Goal: Task Accomplishment & Management: Use online tool/utility

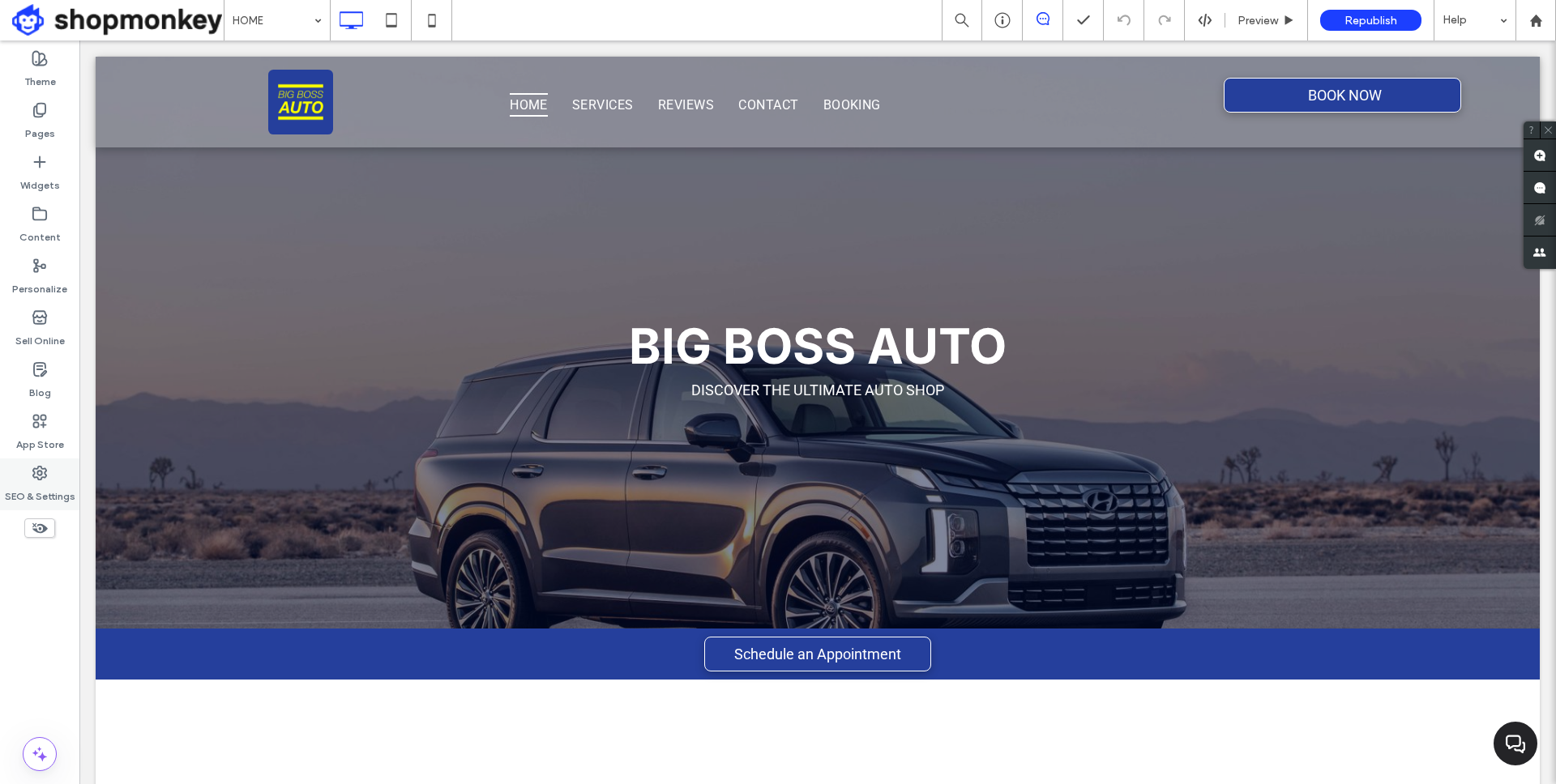
click at [42, 476] on icon at bounding box center [39, 473] width 16 height 16
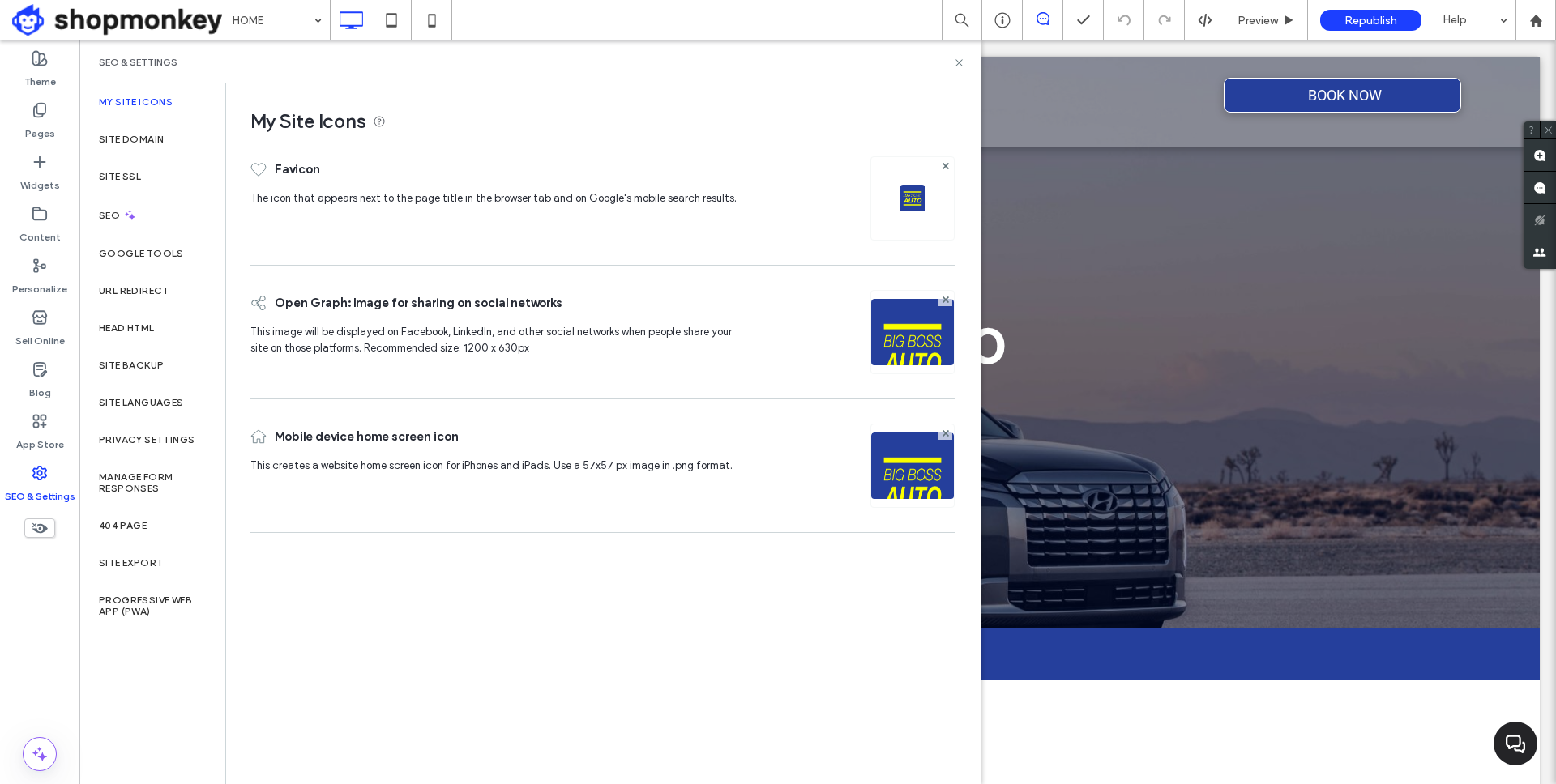
click at [966, 56] on div "SEO & Settings" at bounding box center [529, 62] width 901 height 43
click at [961, 61] on icon at bounding box center [958, 63] width 12 height 12
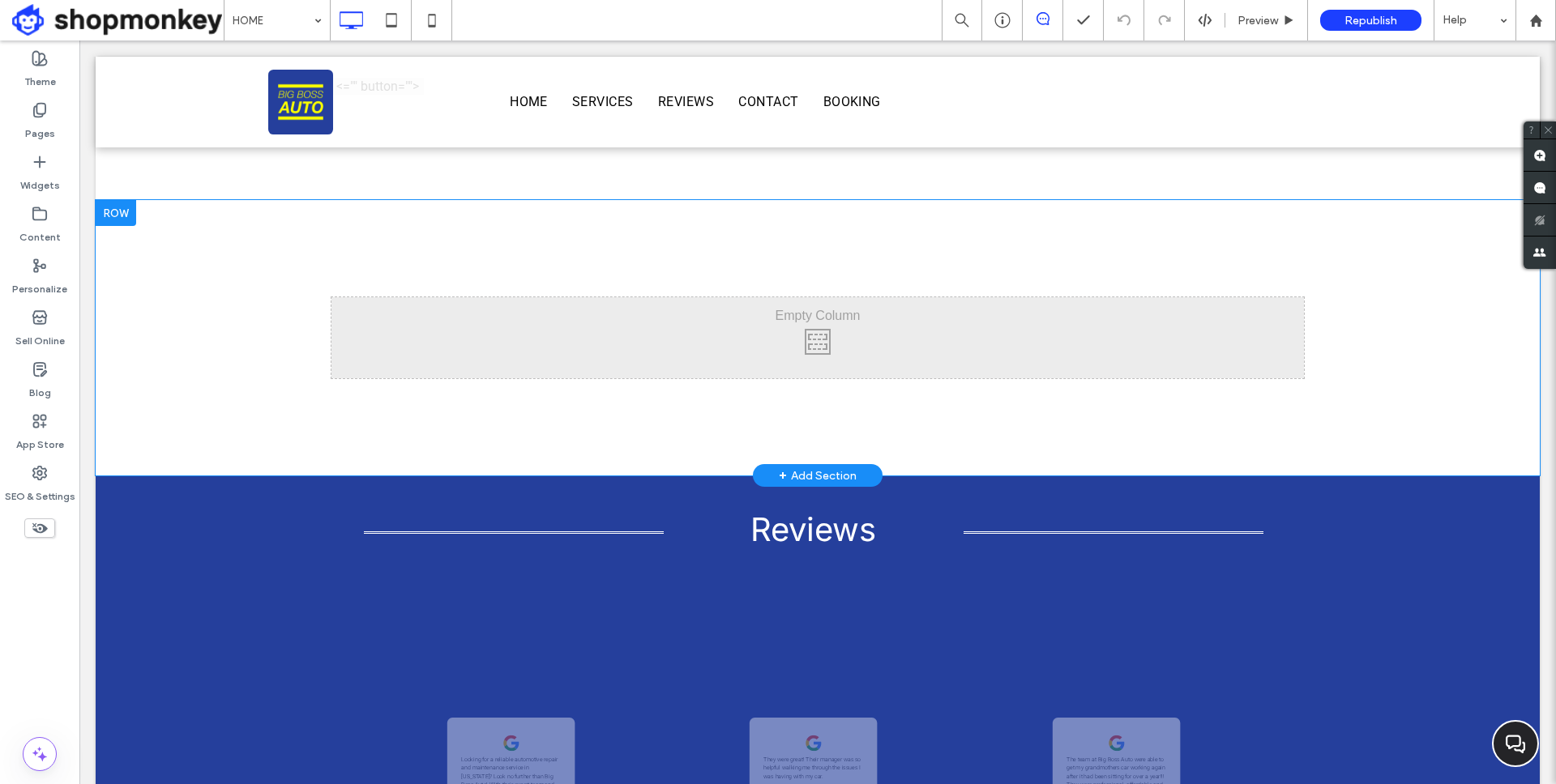
scroll to position [1049, 0]
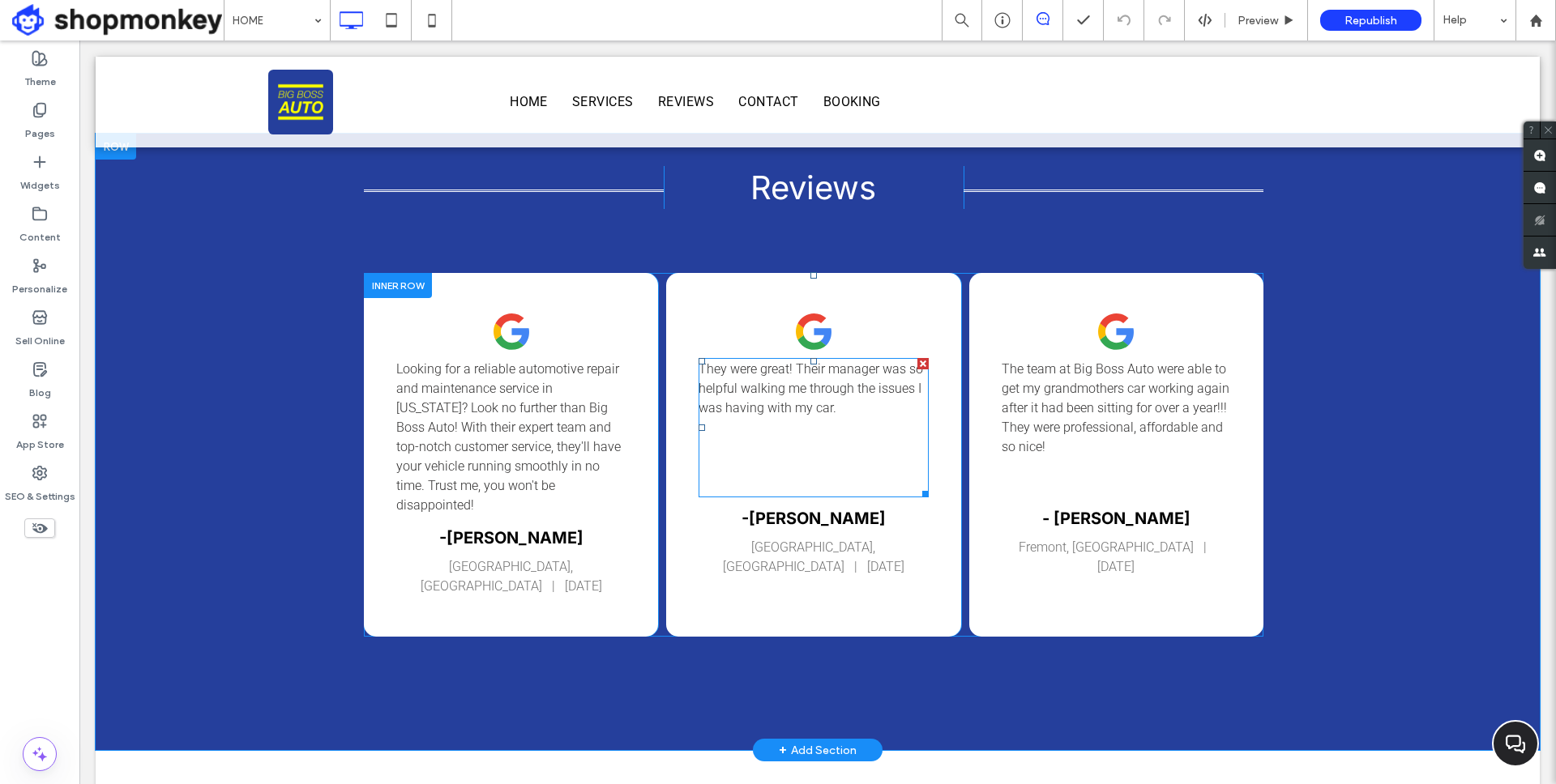
click at [848, 417] on p "They were great! Their manager was so helpful walking me through the issues I w…" at bounding box center [813, 388] width 229 height 58
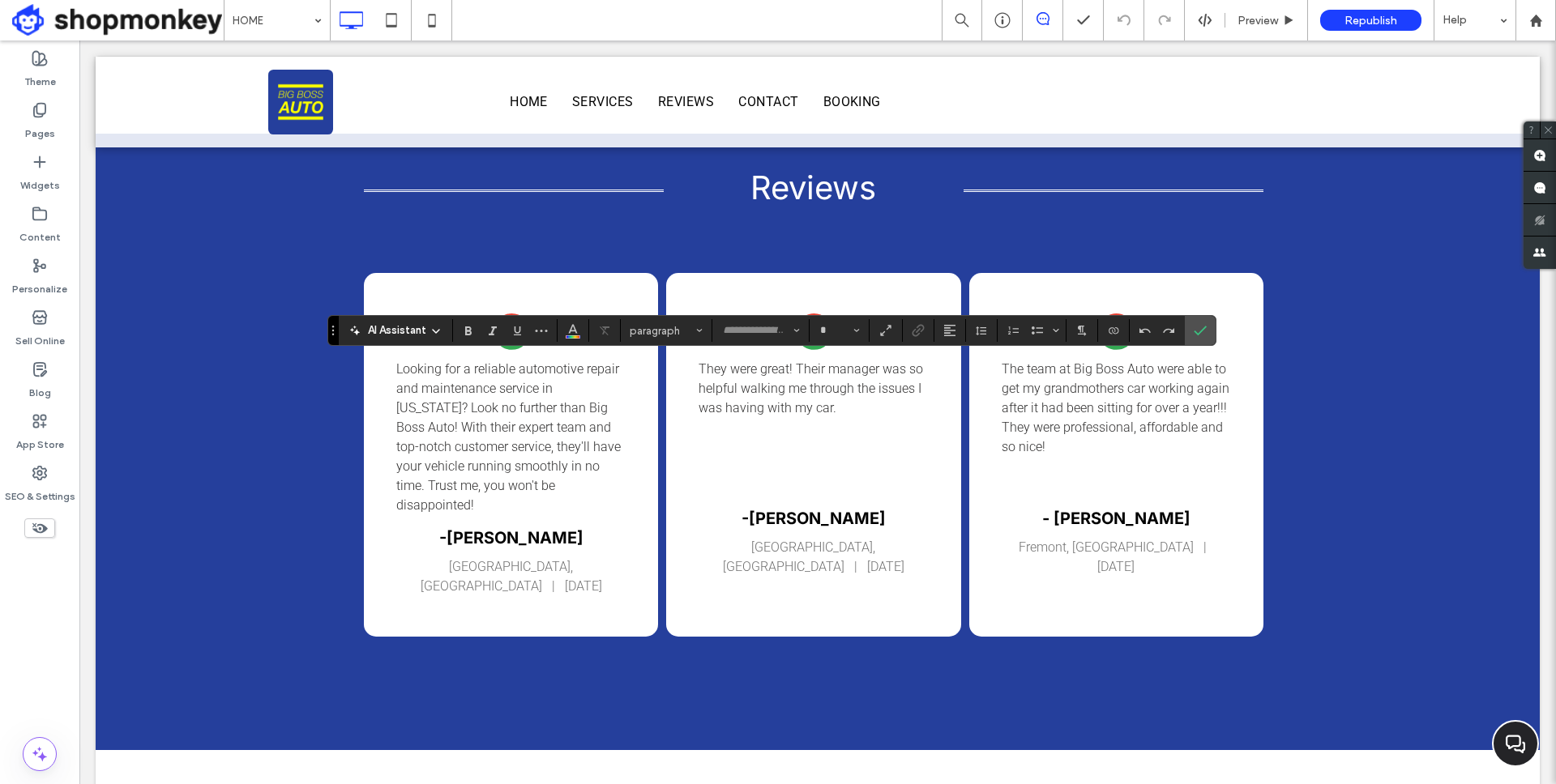
type input "******"
type input "**"
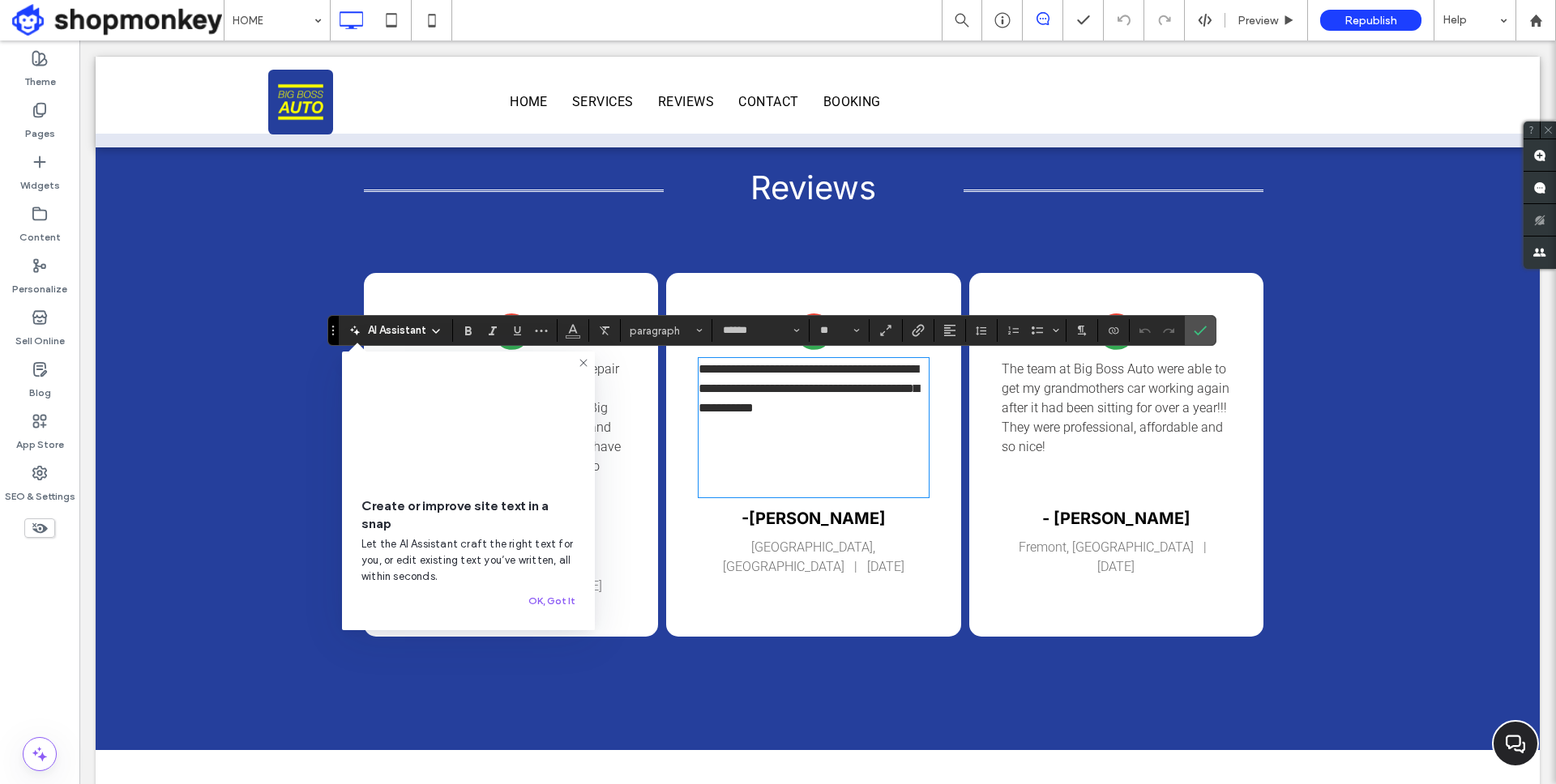
click at [867, 518] on h4 "-[PERSON_NAME]" at bounding box center [813, 519] width 229 height 19
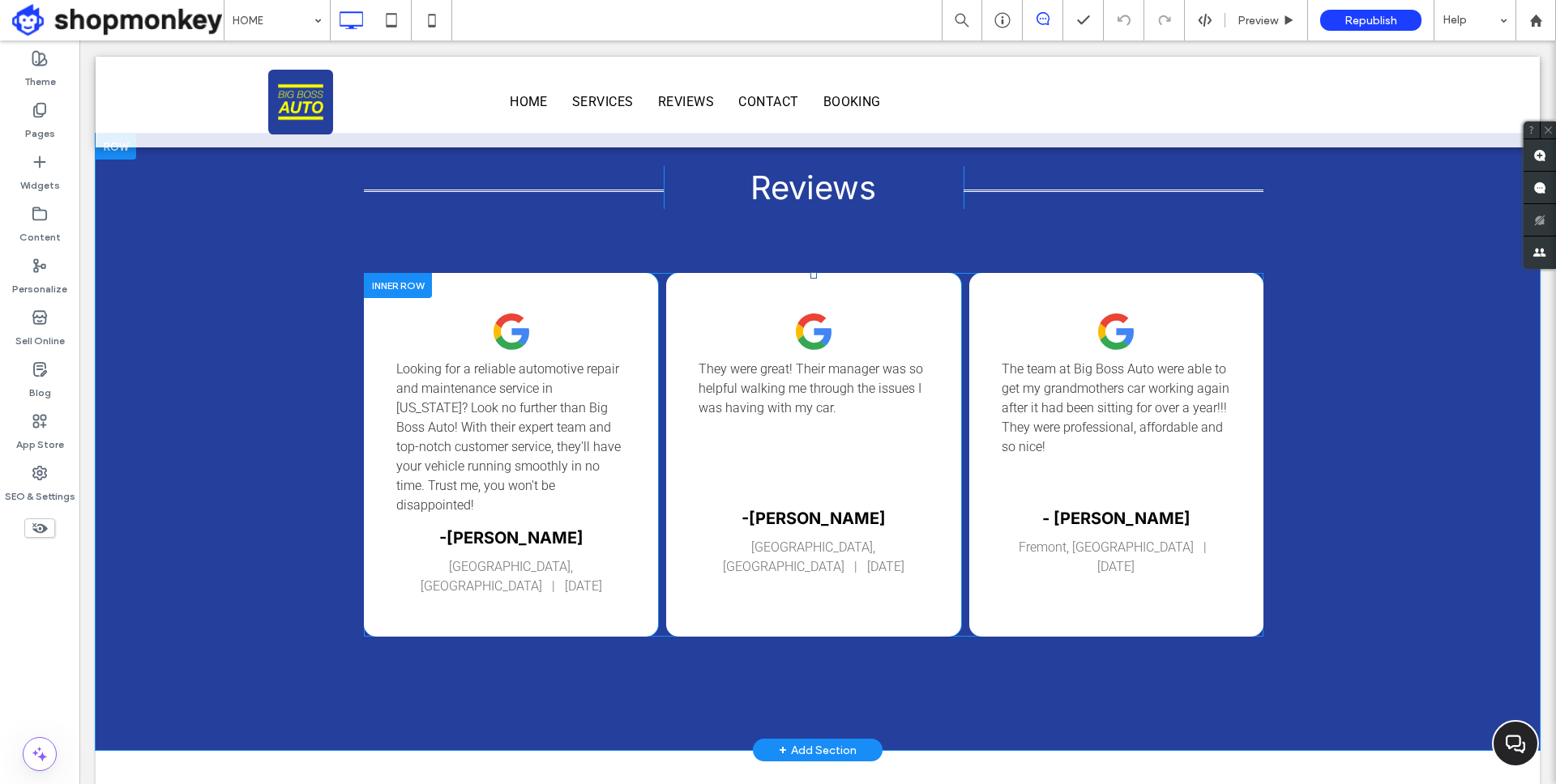
click at [941, 505] on div "They were great! Their manager was so helpful walking me through the issues I w…" at bounding box center [813, 455] width 294 height 363
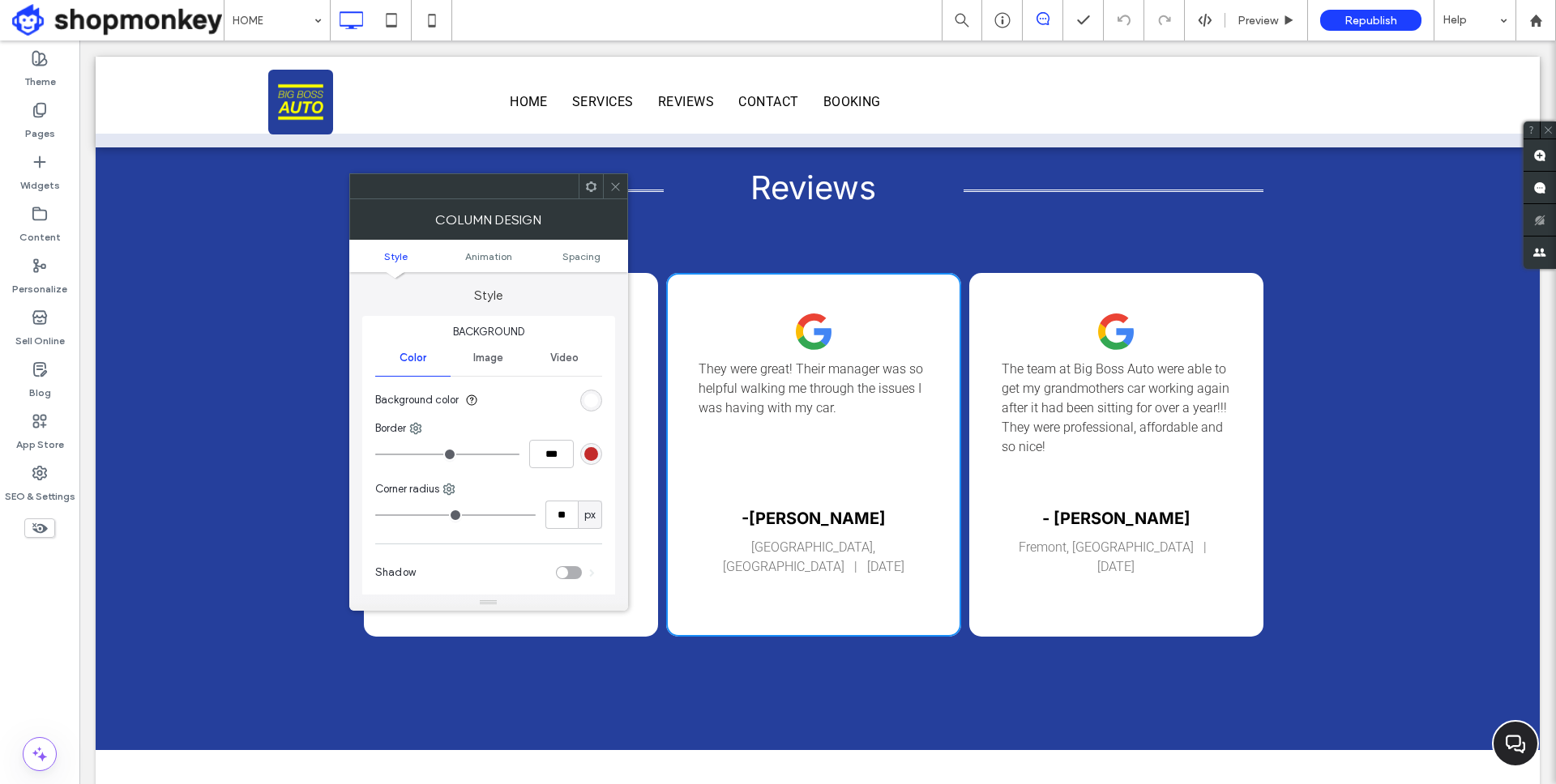
click at [618, 187] on icon at bounding box center [615, 186] width 12 height 12
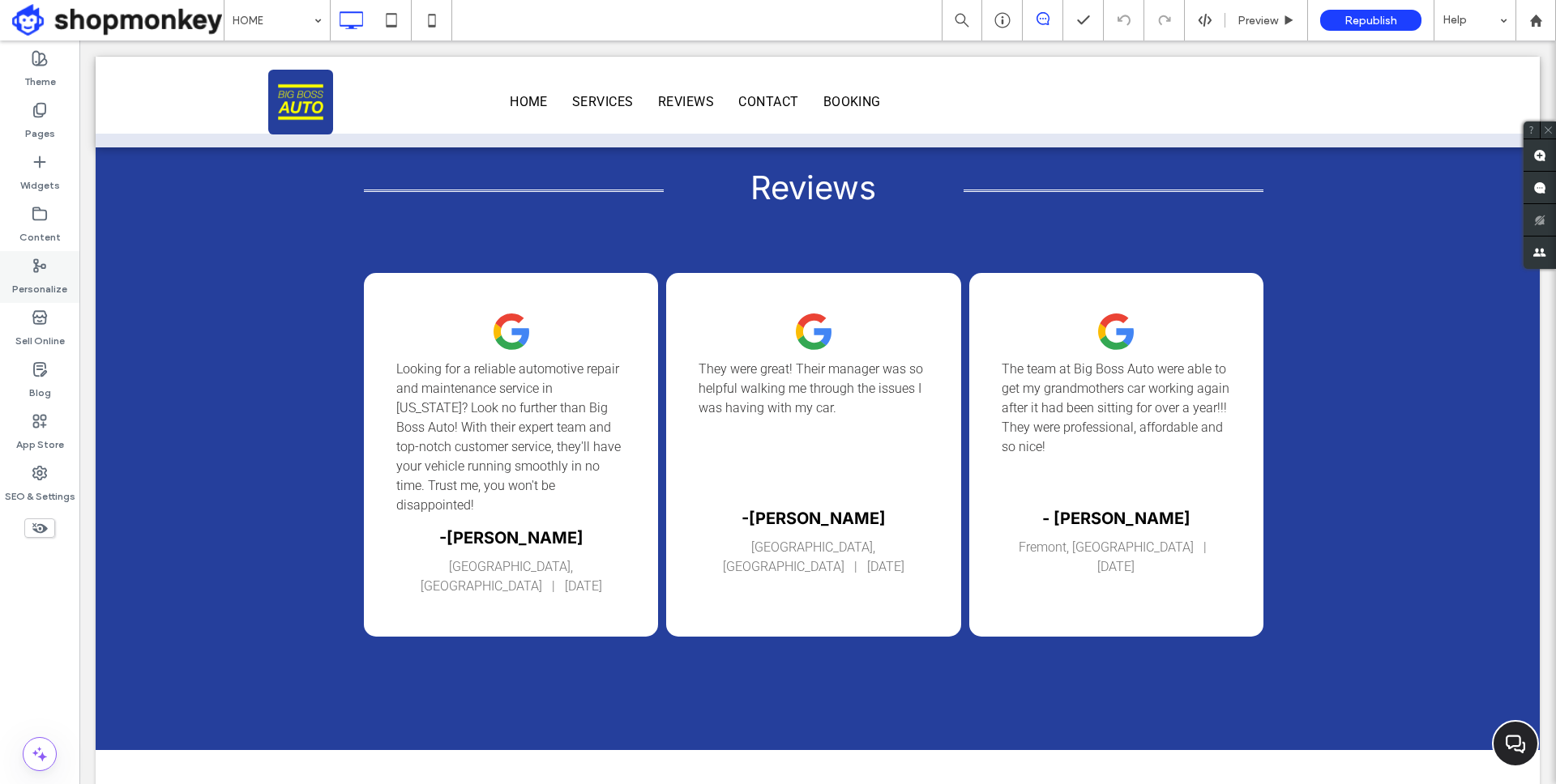
click at [13, 275] on label "Personalize" at bounding box center [40, 285] width 55 height 23
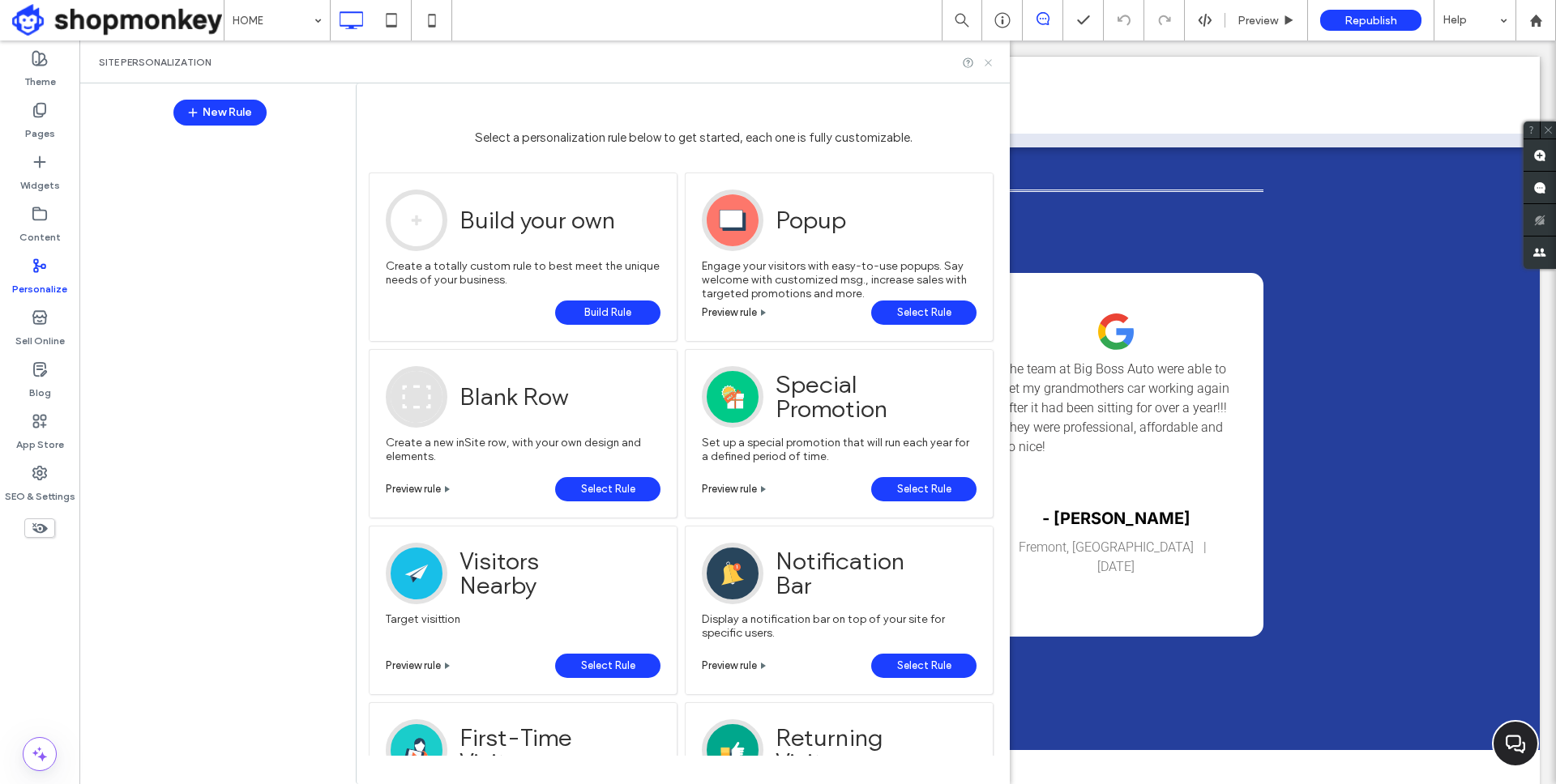
click at [984, 62] on icon at bounding box center [988, 63] width 12 height 12
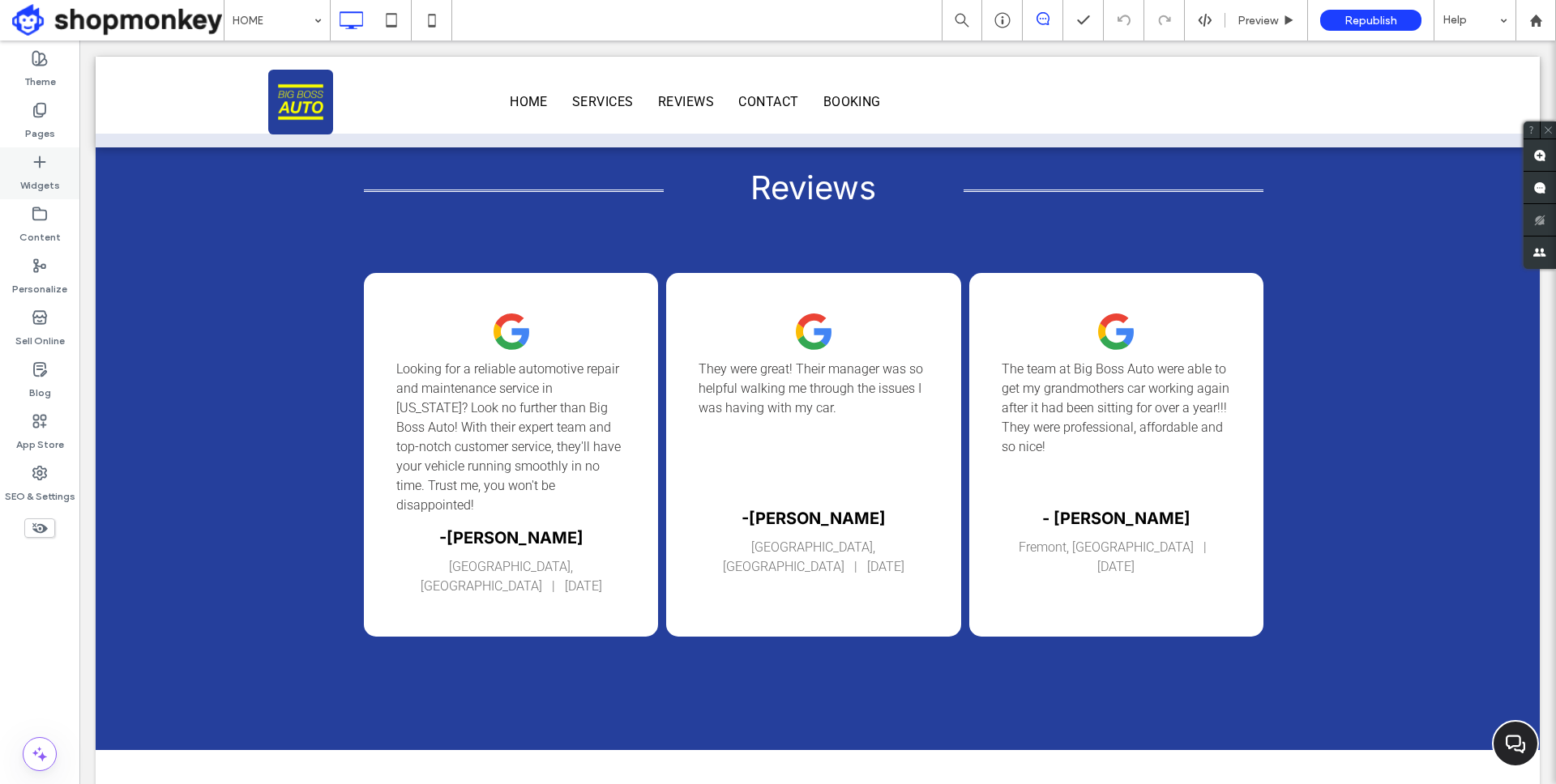
click at [30, 187] on label "Widgets" at bounding box center [40, 182] width 40 height 23
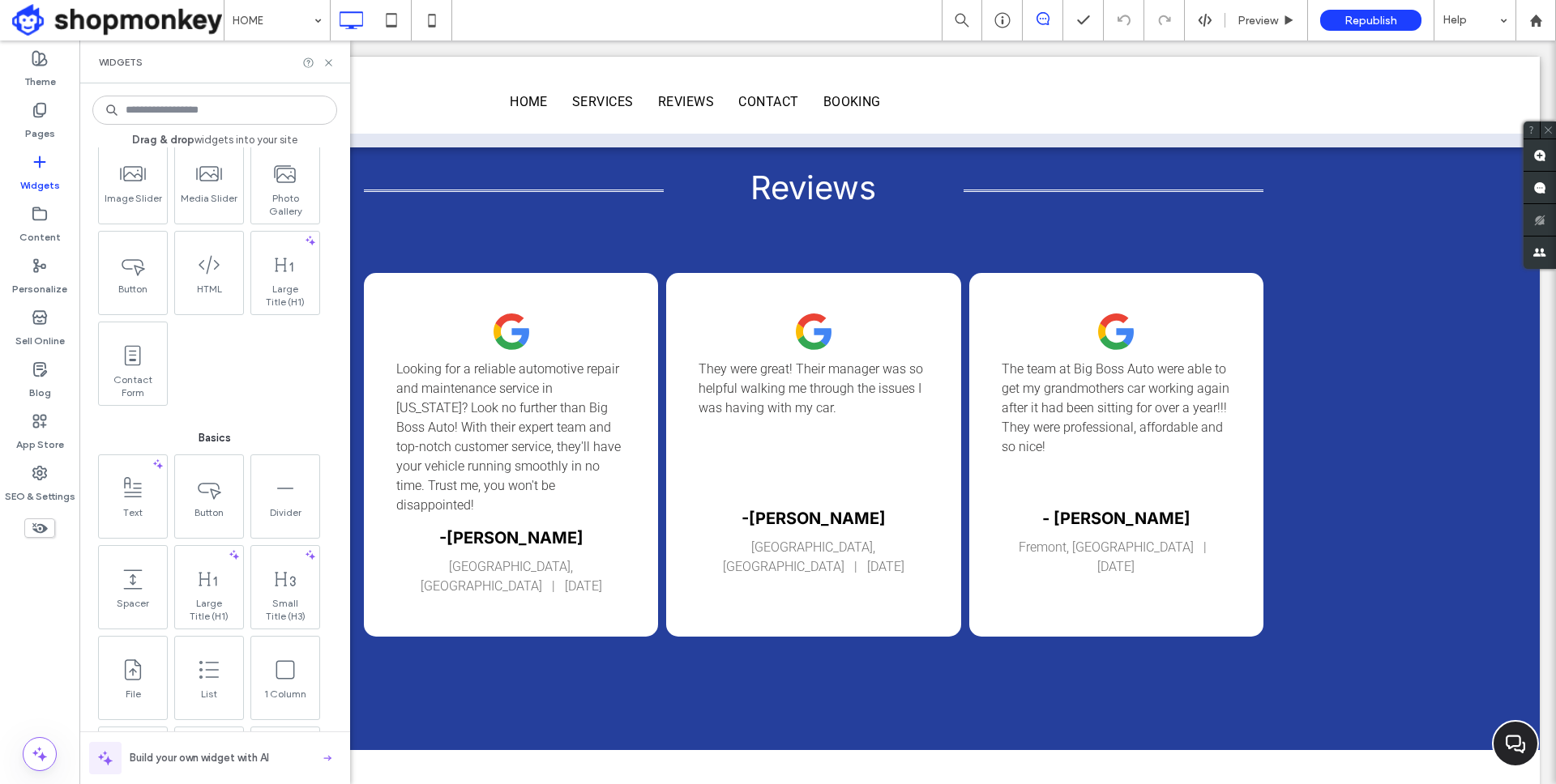
scroll to position [0, 0]
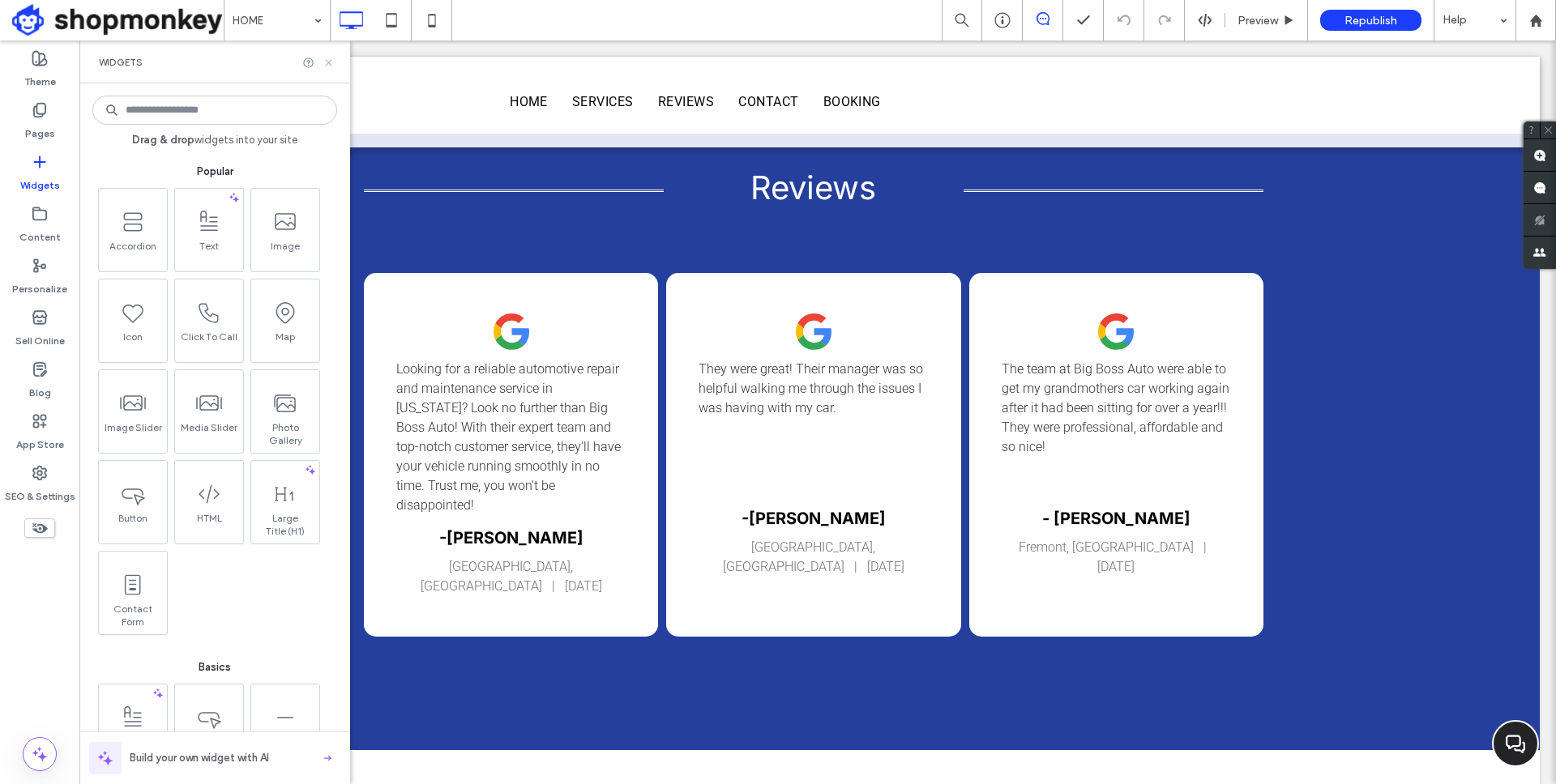
drag, startPoint x: 334, startPoint y: 60, endPoint x: 210, endPoint y: 85, distance: 126.5
click at [334, 60] on icon at bounding box center [328, 63] width 12 height 12
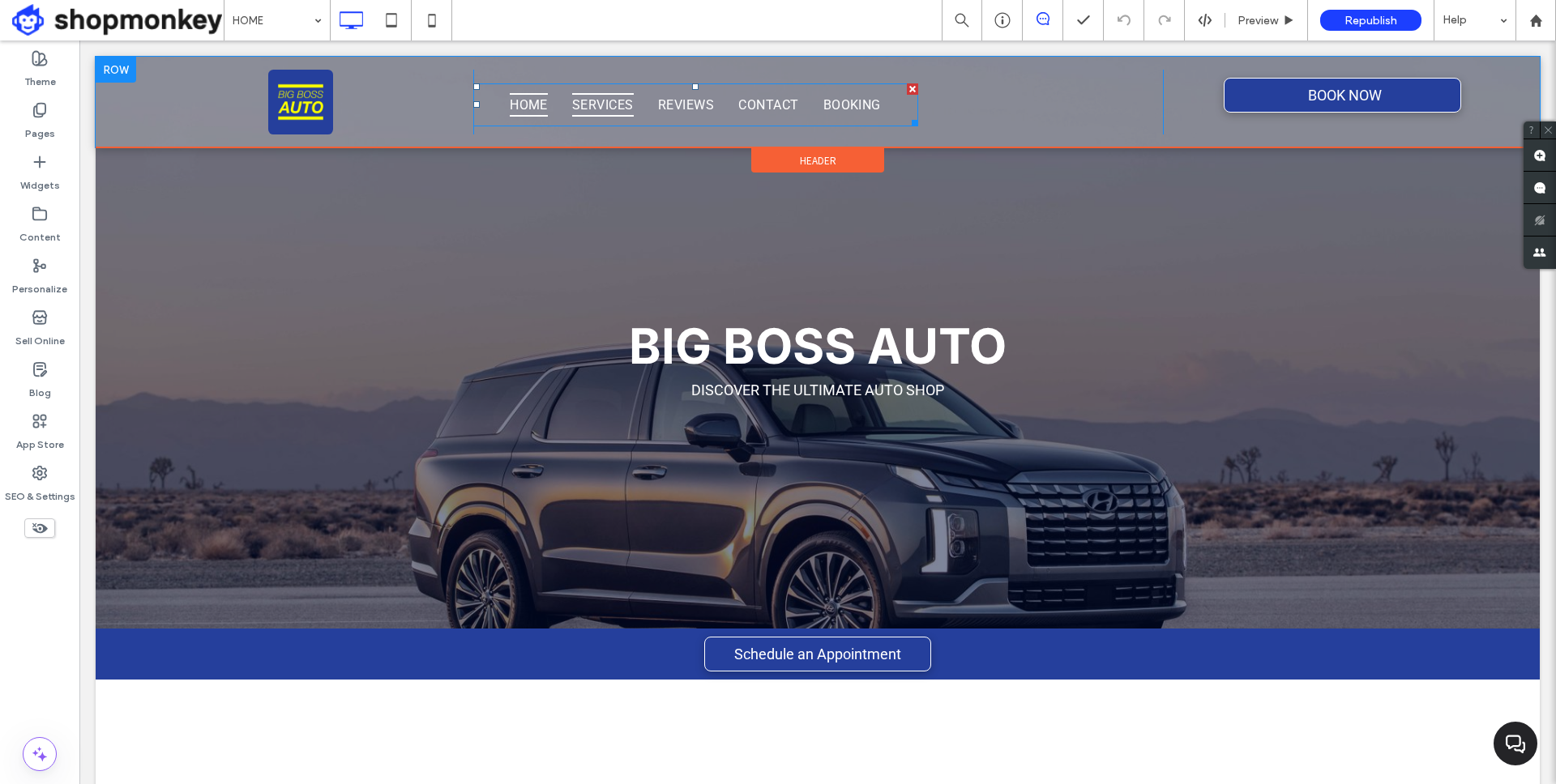
click at [578, 100] on span "SERVICES" at bounding box center [602, 105] width 62 height 24
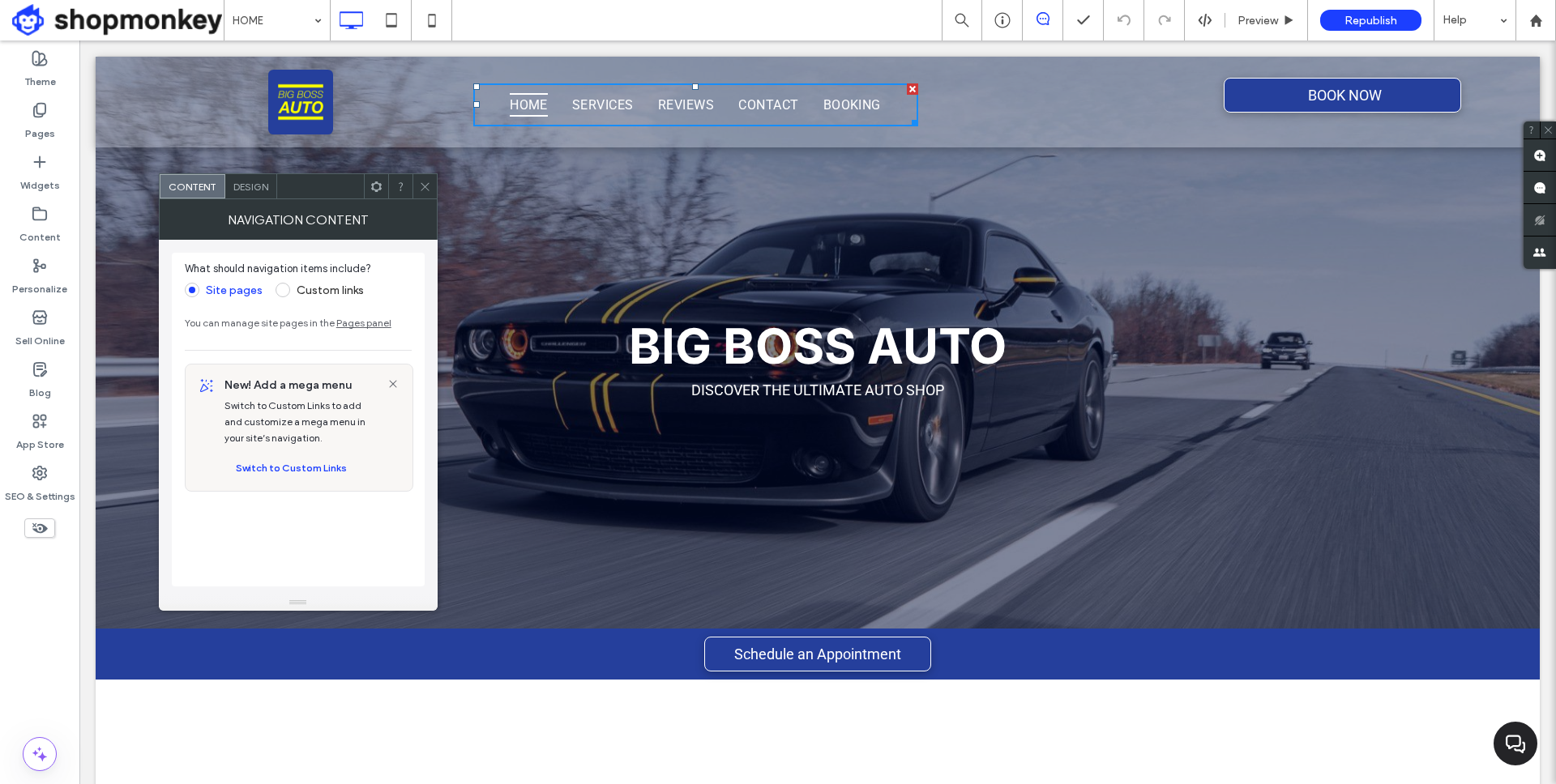
drag, startPoint x: 423, startPoint y: 187, endPoint x: 432, endPoint y: 186, distance: 9.1
click at [423, 187] on icon at bounding box center [424, 186] width 12 height 12
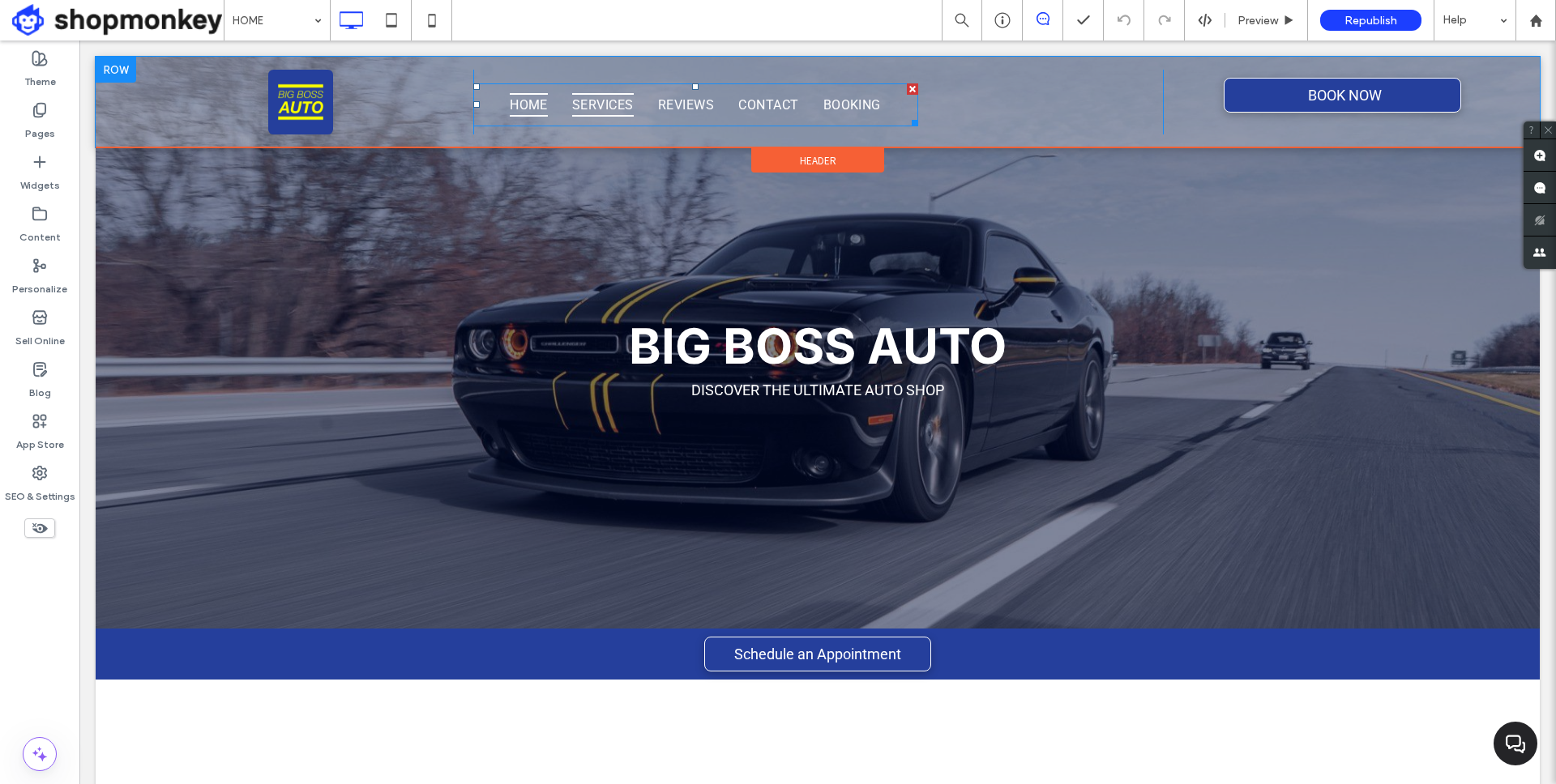
click at [595, 110] on span "SERVICES" at bounding box center [602, 105] width 62 height 24
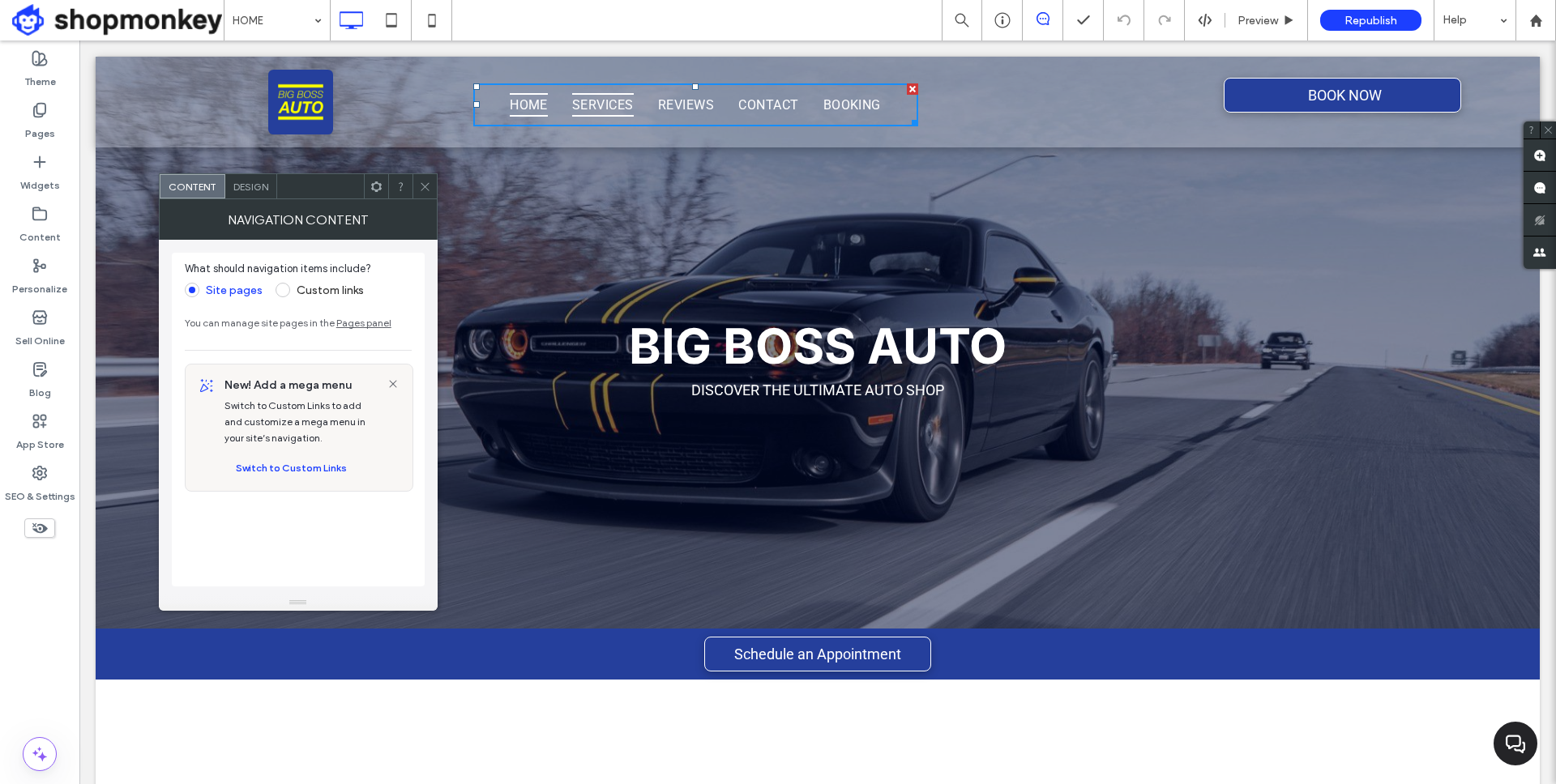
click at [595, 110] on span "SERVICES" at bounding box center [602, 105] width 62 height 24
click at [429, 188] on icon at bounding box center [424, 186] width 12 height 12
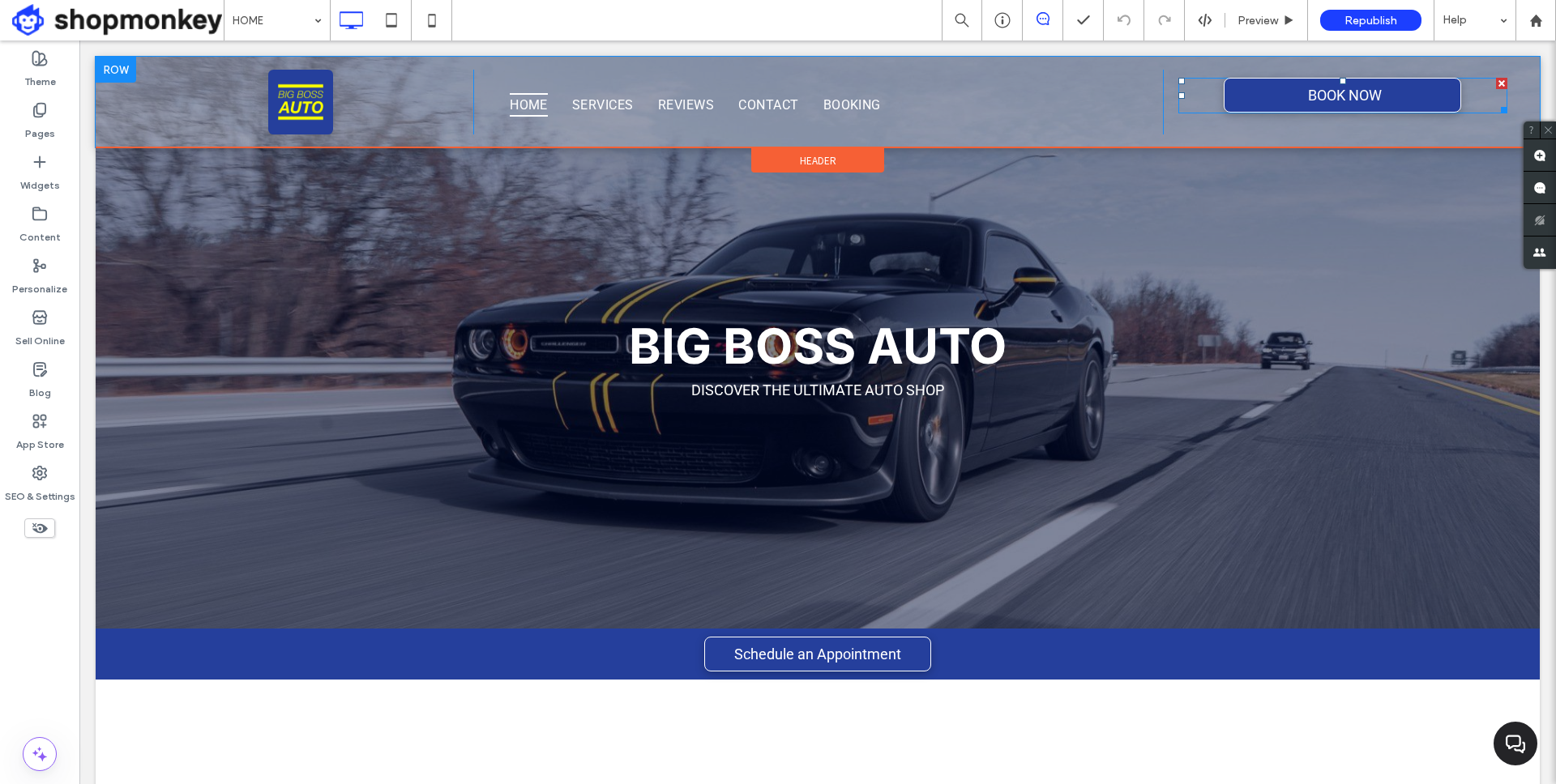
click at [1325, 90] on span at bounding box center [1343, 95] width 329 height 35
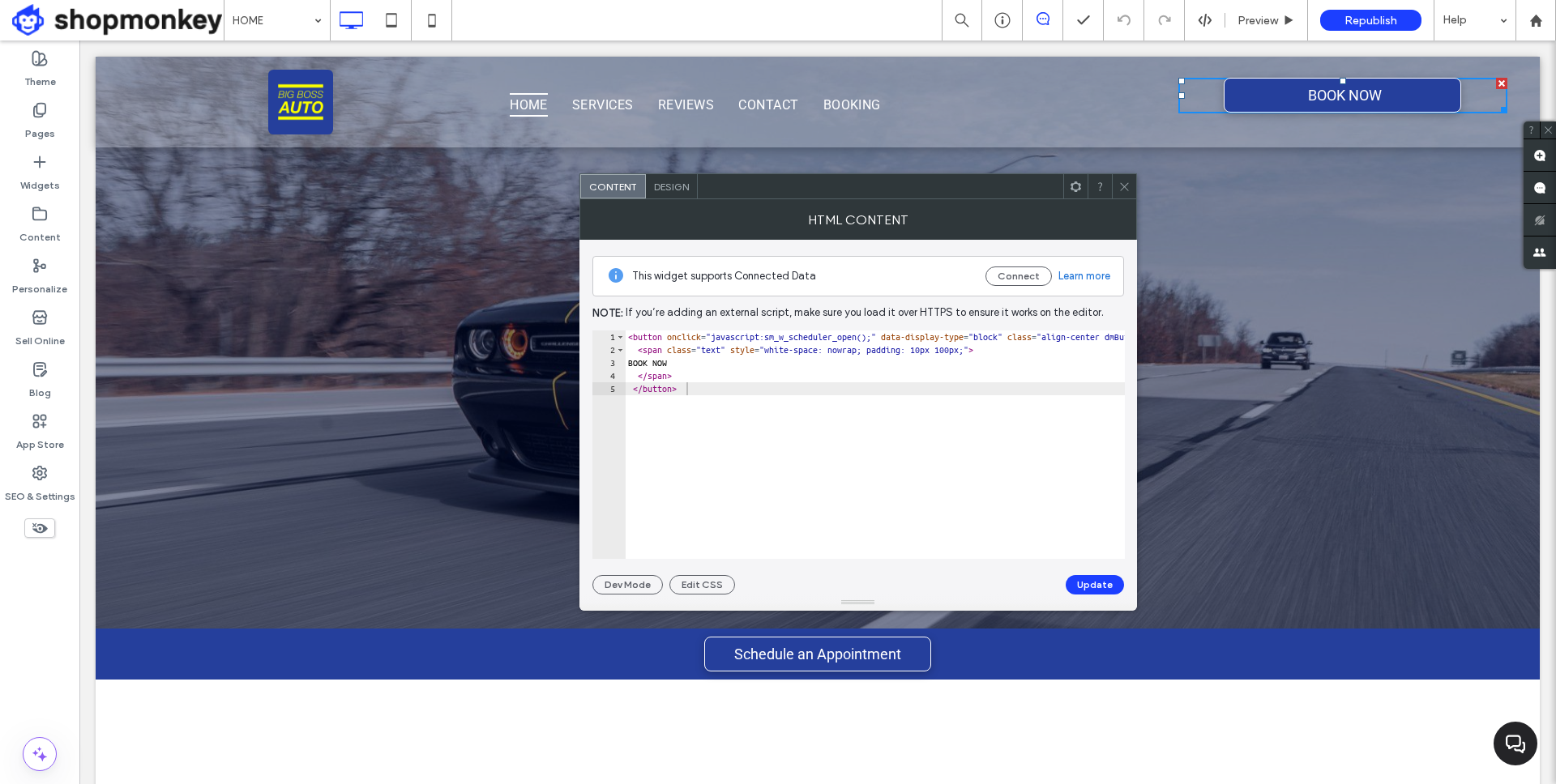
type textarea "*********"
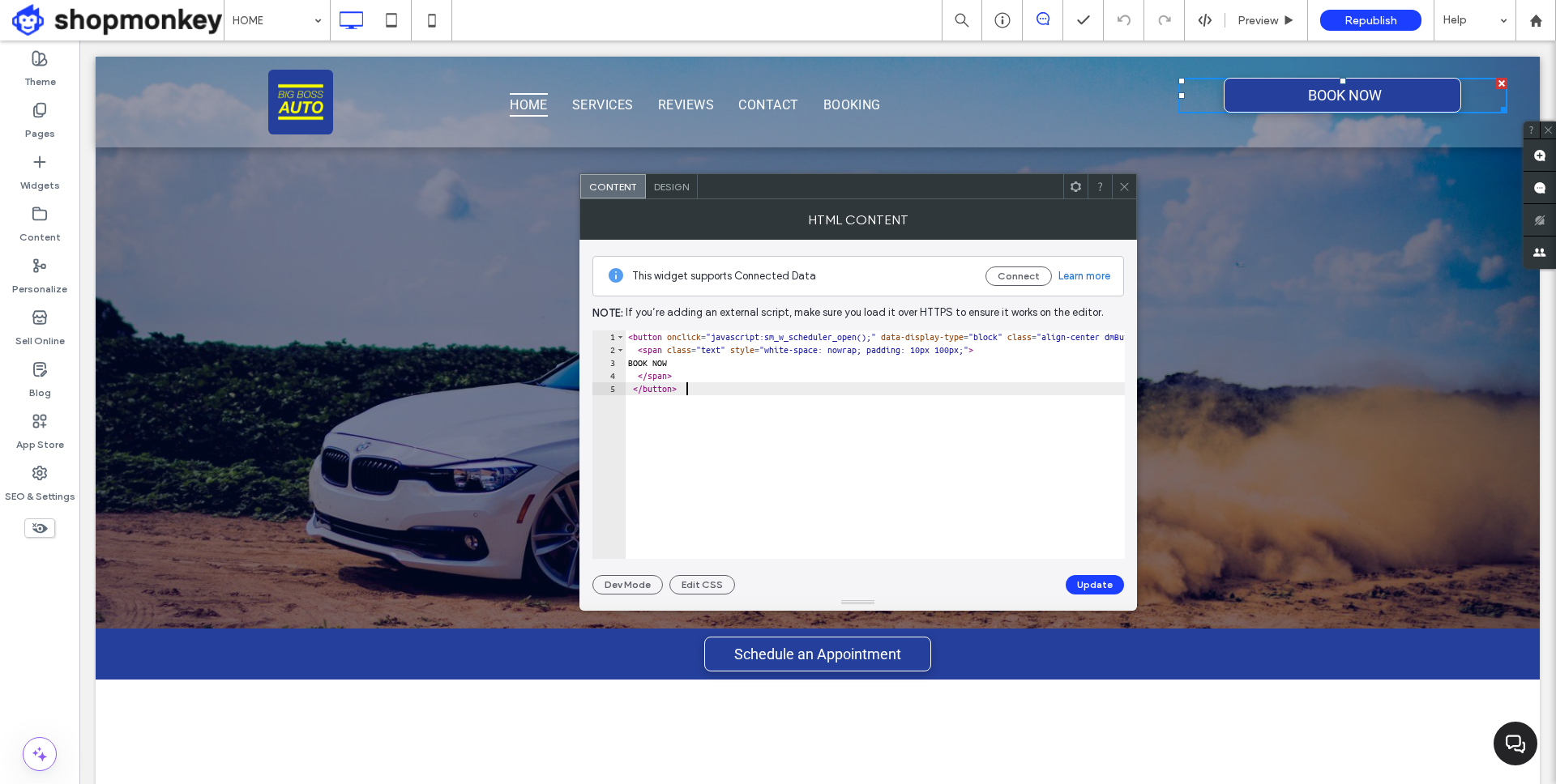
click at [869, 398] on div "< button onclick = "javascript:sm_w_scheduler_open();" data-display-type = "blo…" at bounding box center [1158, 457] width 1069 height 254
click at [1126, 191] on icon at bounding box center [1124, 186] width 12 height 12
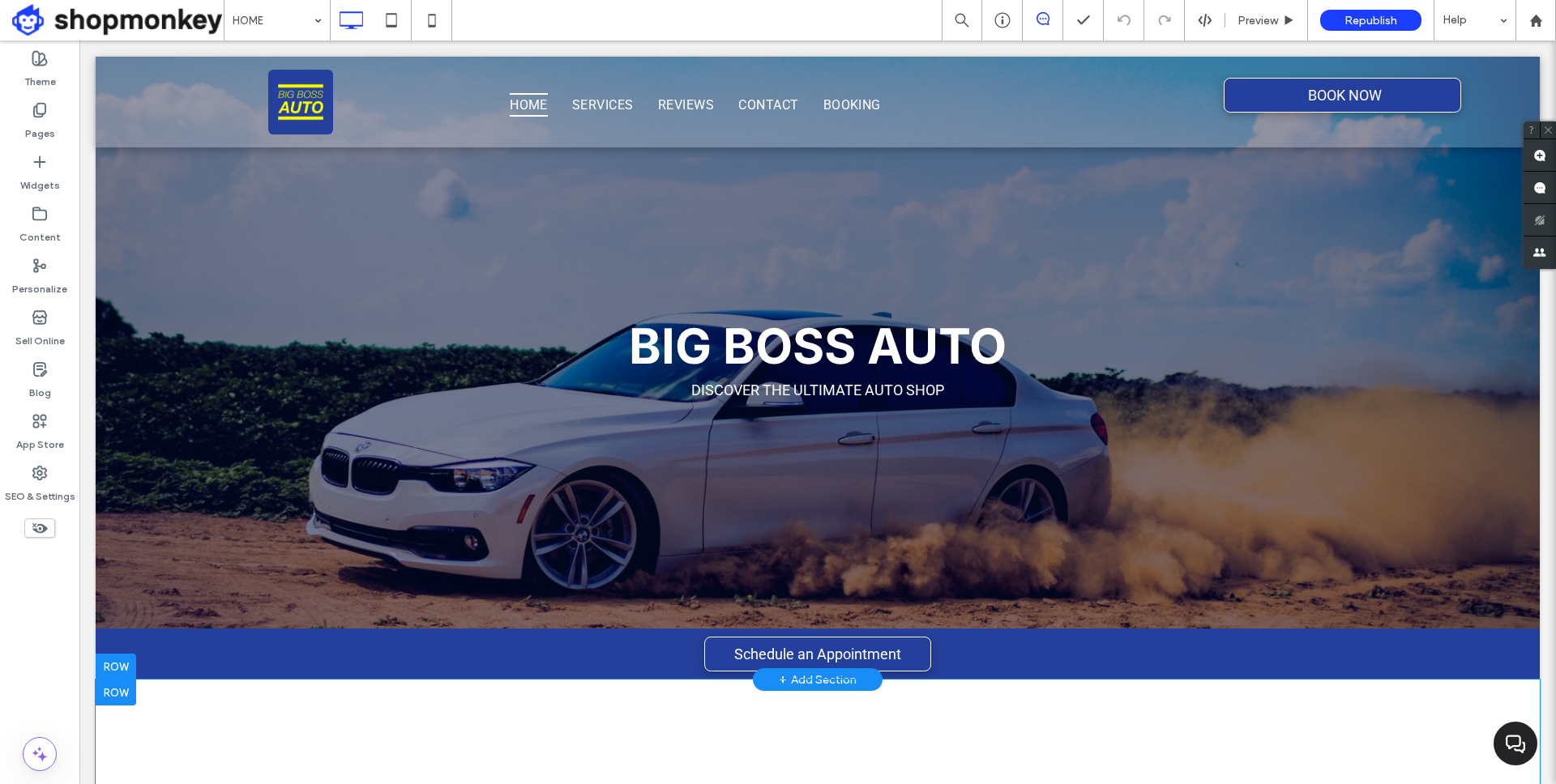
click at [1188, 708] on div "<="" button=""> Click To Paste Row + Add Section" at bounding box center [817, 793] width 1444 height 227
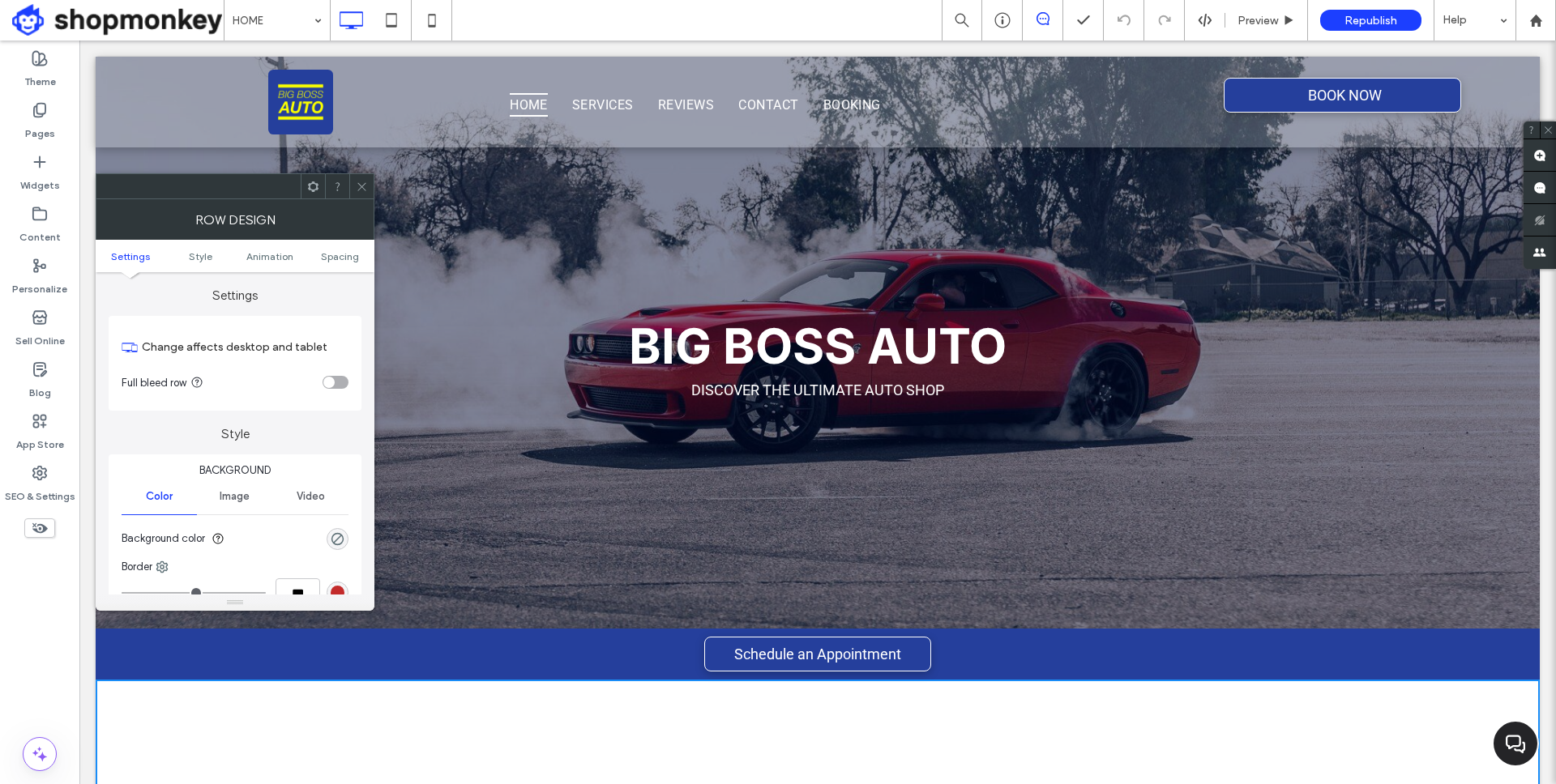
click at [1152, 712] on div "<="" button=""> Click To Paste Row + Add Section" at bounding box center [817, 793] width 1444 height 227
click at [362, 190] on icon at bounding box center [362, 186] width 12 height 12
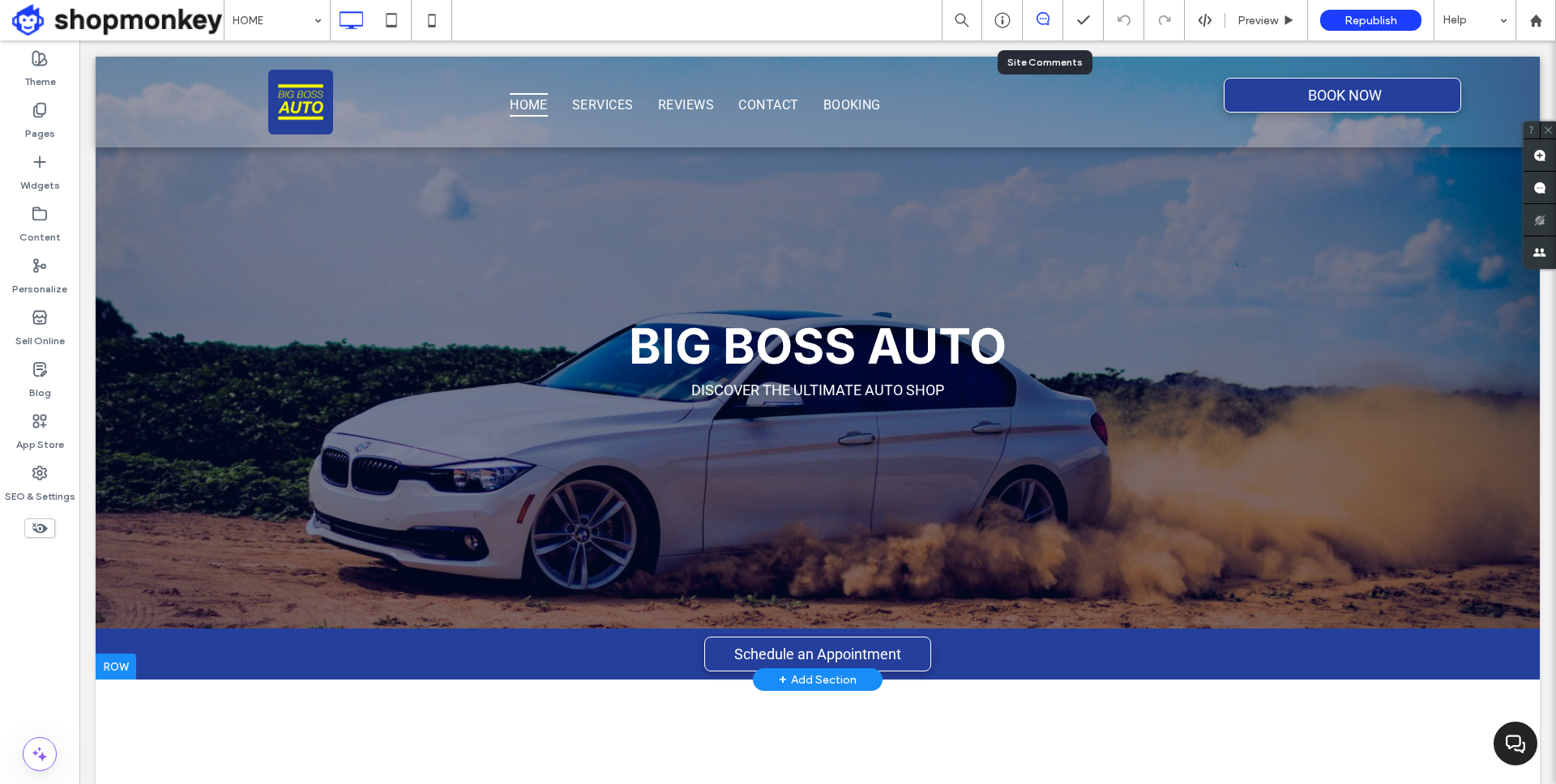
click at [1035, 9] on div at bounding box center [1042, 20] width 41 height 41
click at [947, 22] on div at bounding box center [961, 20] width 39 height 14
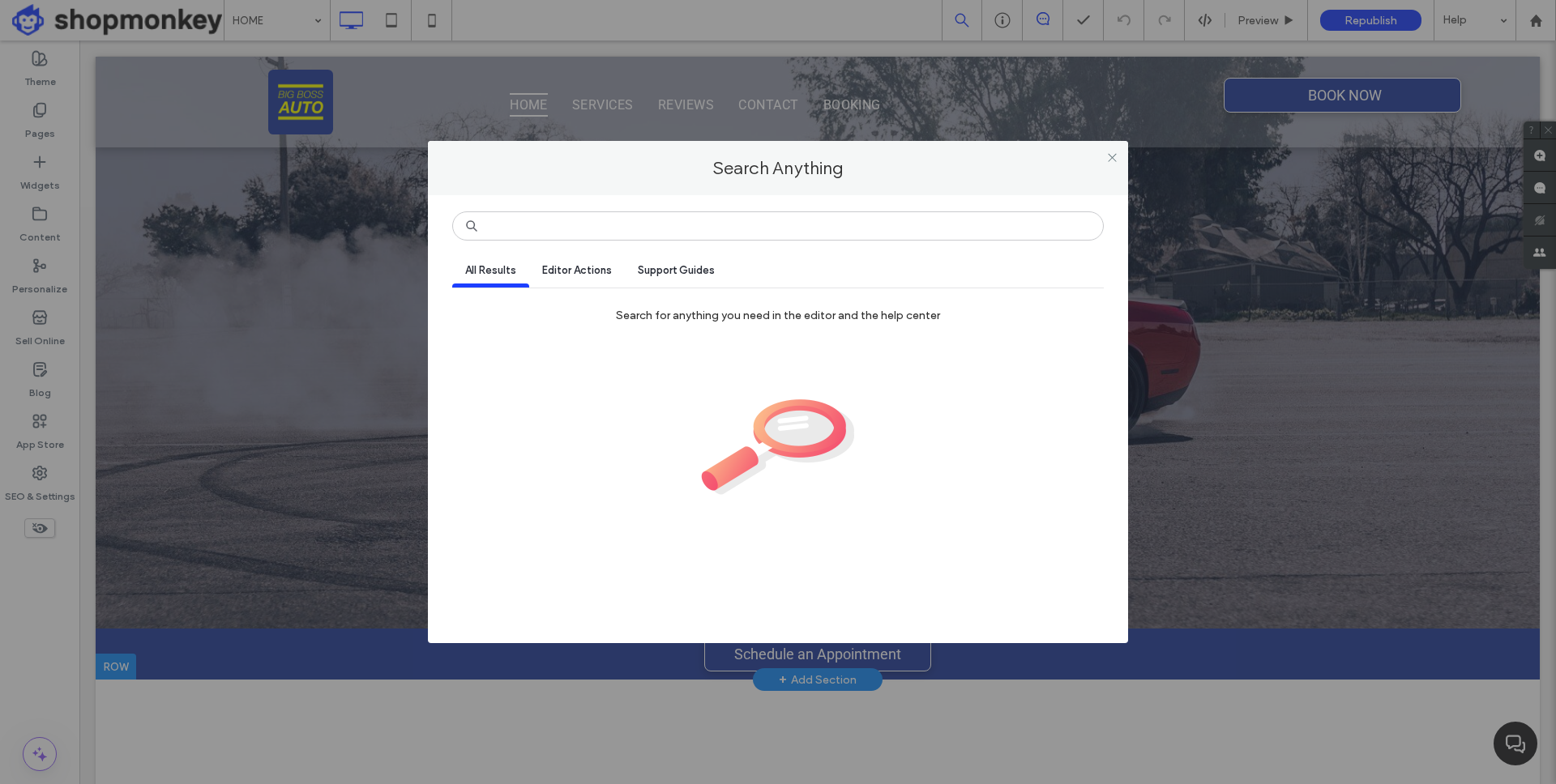
click at [947, 22] on div "Search Anything All Results Editor Actions Support Guides Search for anything y…" at bounding box center [778, 392] width 1556 height 784
click at [1114, 164] on span at bounding box center [1112, 157] width 12 height 25
